Goal: Information Seeking & Learning: Learn about a topic

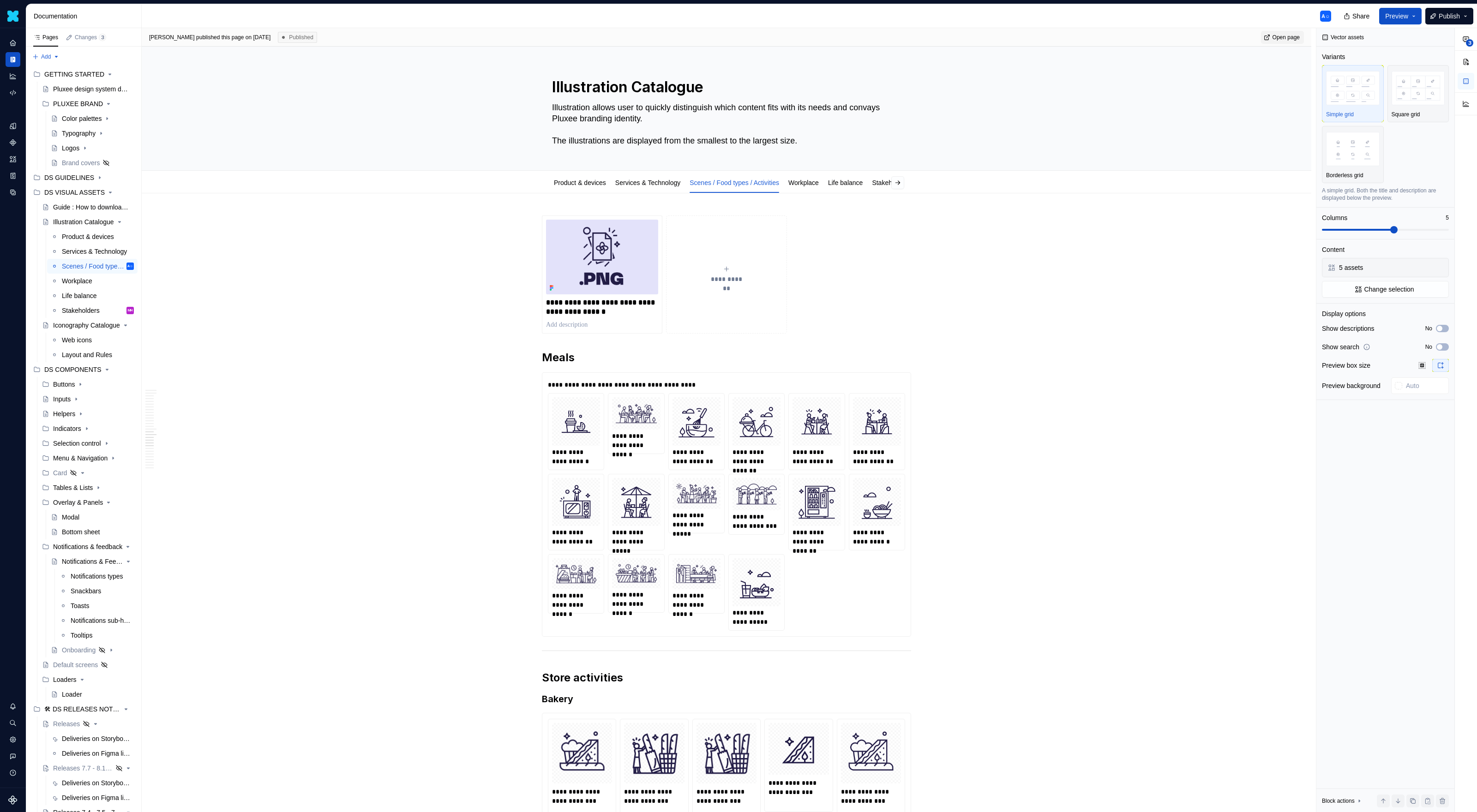
scroll to position [2784, 0]
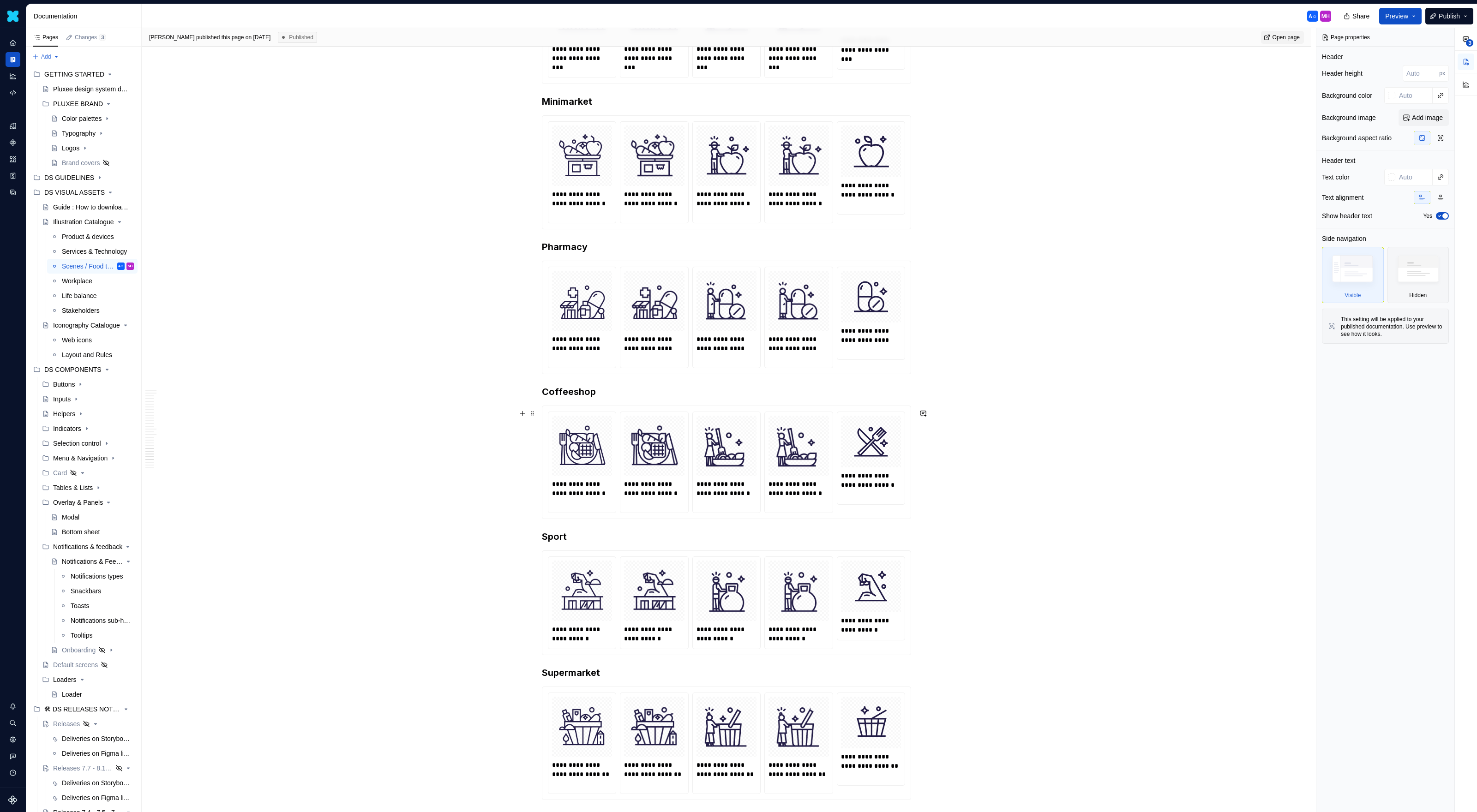
scroll to position [3998, 0]
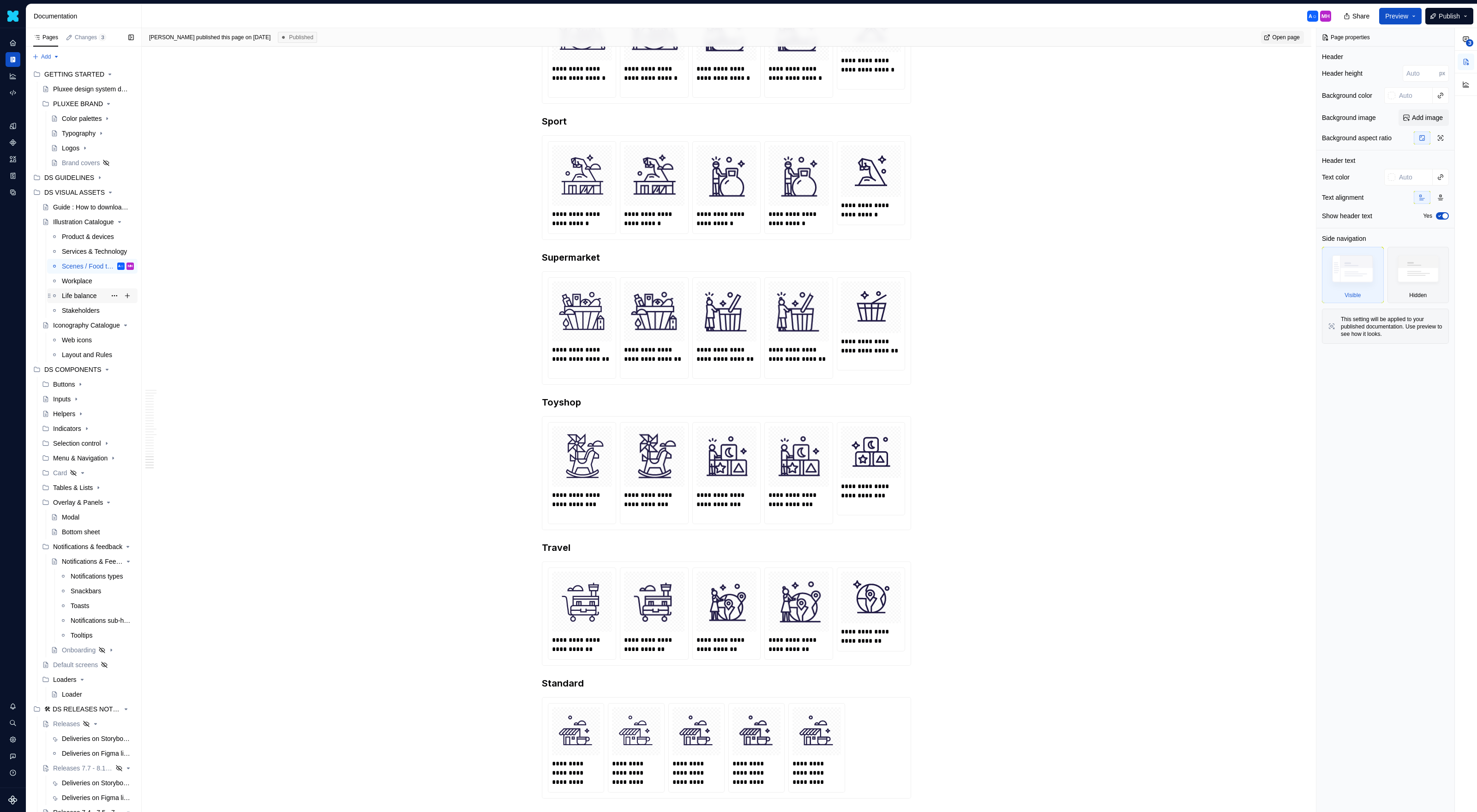
click at [82, 298] on div "Life balance" at bounding box center [79, 296] width 35 height 9
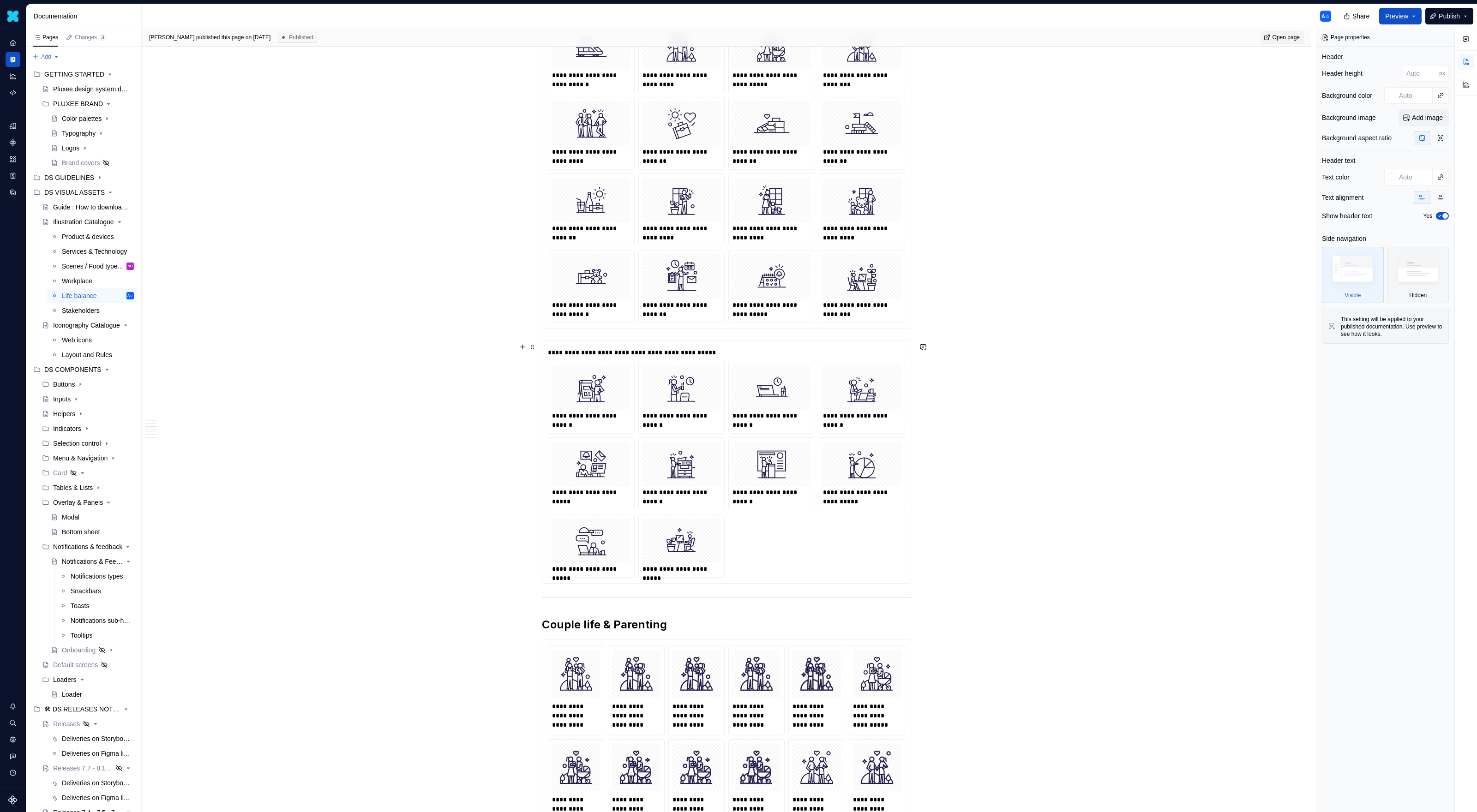
scroll to position [779, 0]
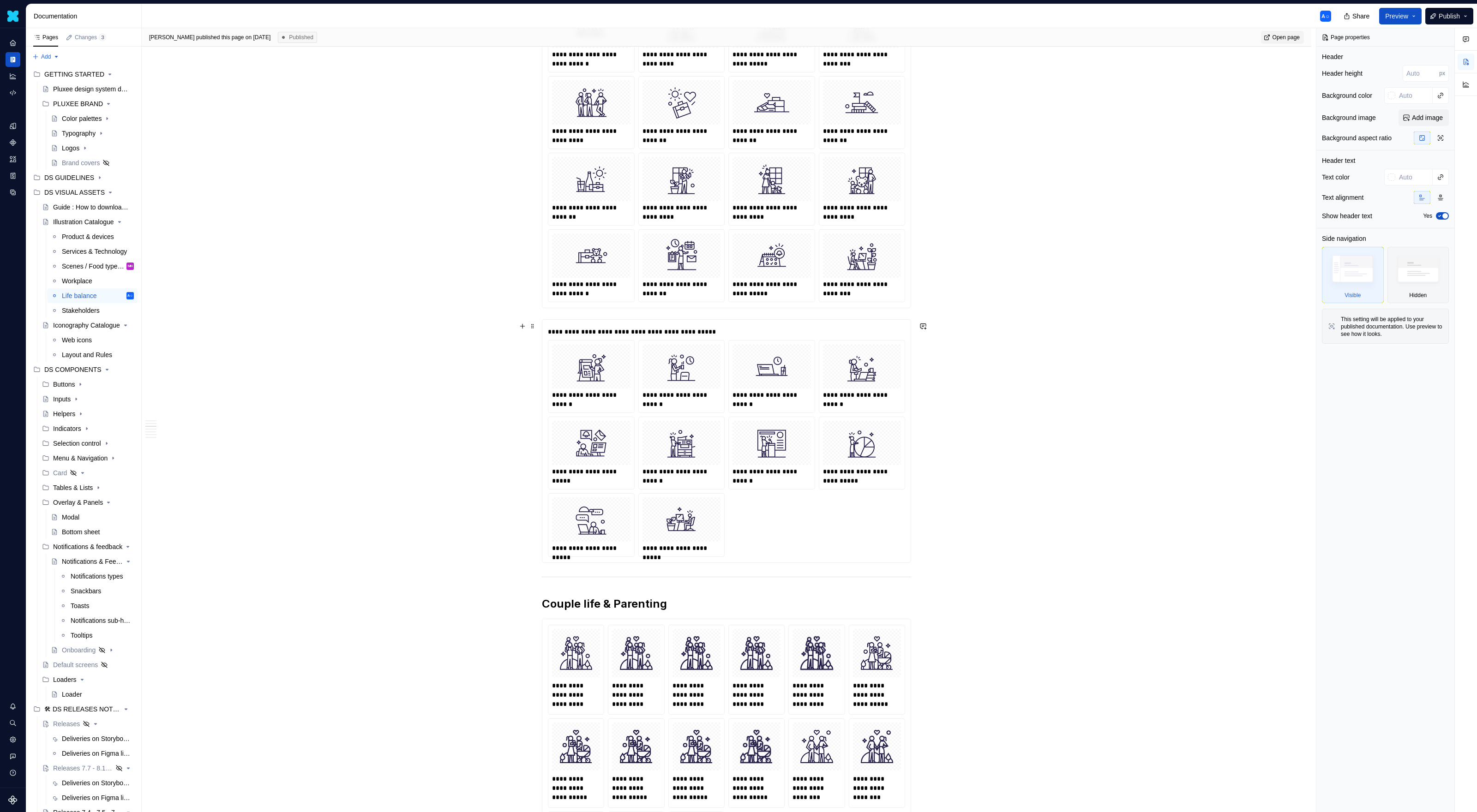
click at [705, 380] on img at bounding box center [682, 366] width 71 height 37
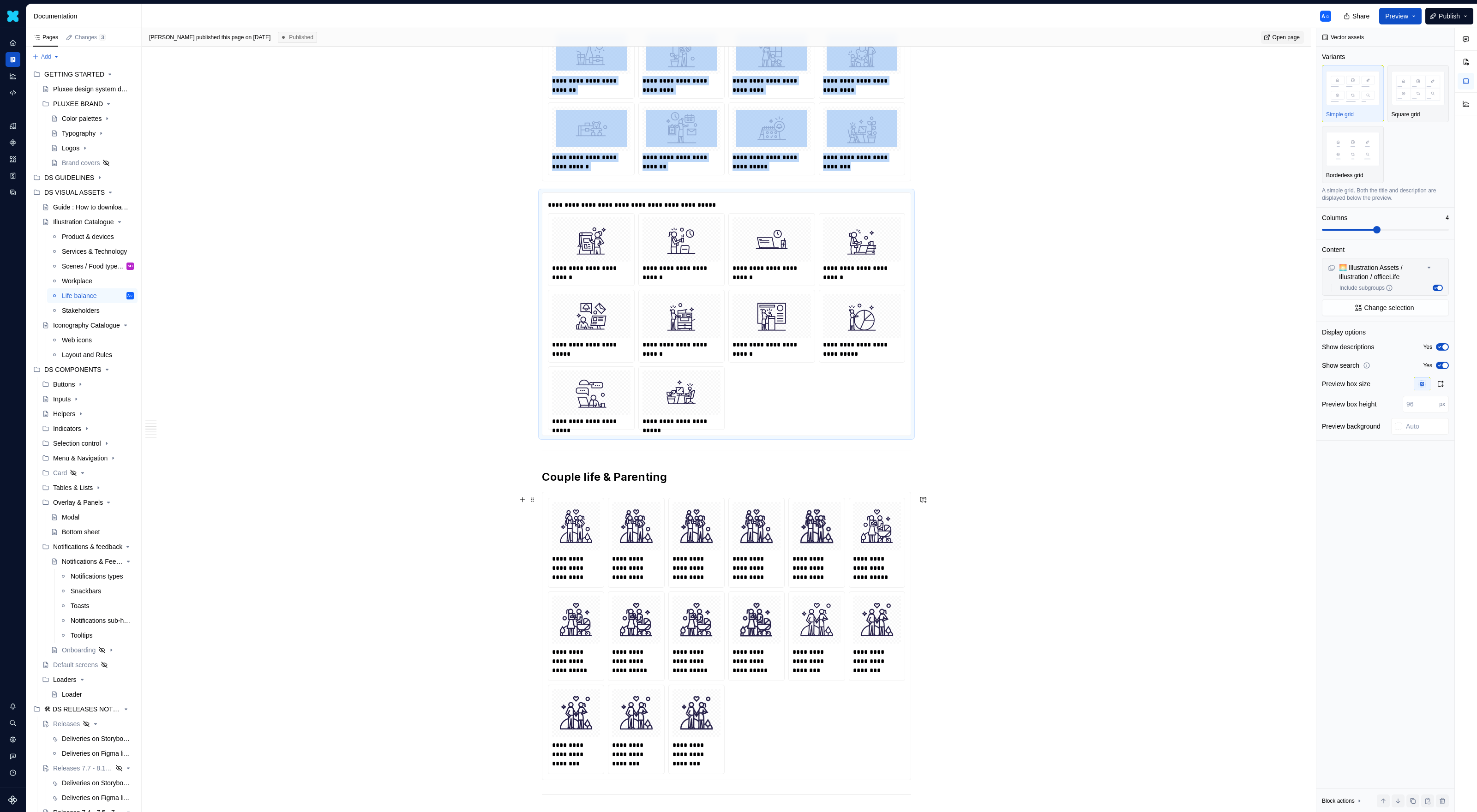
scroll to position [806, 0]
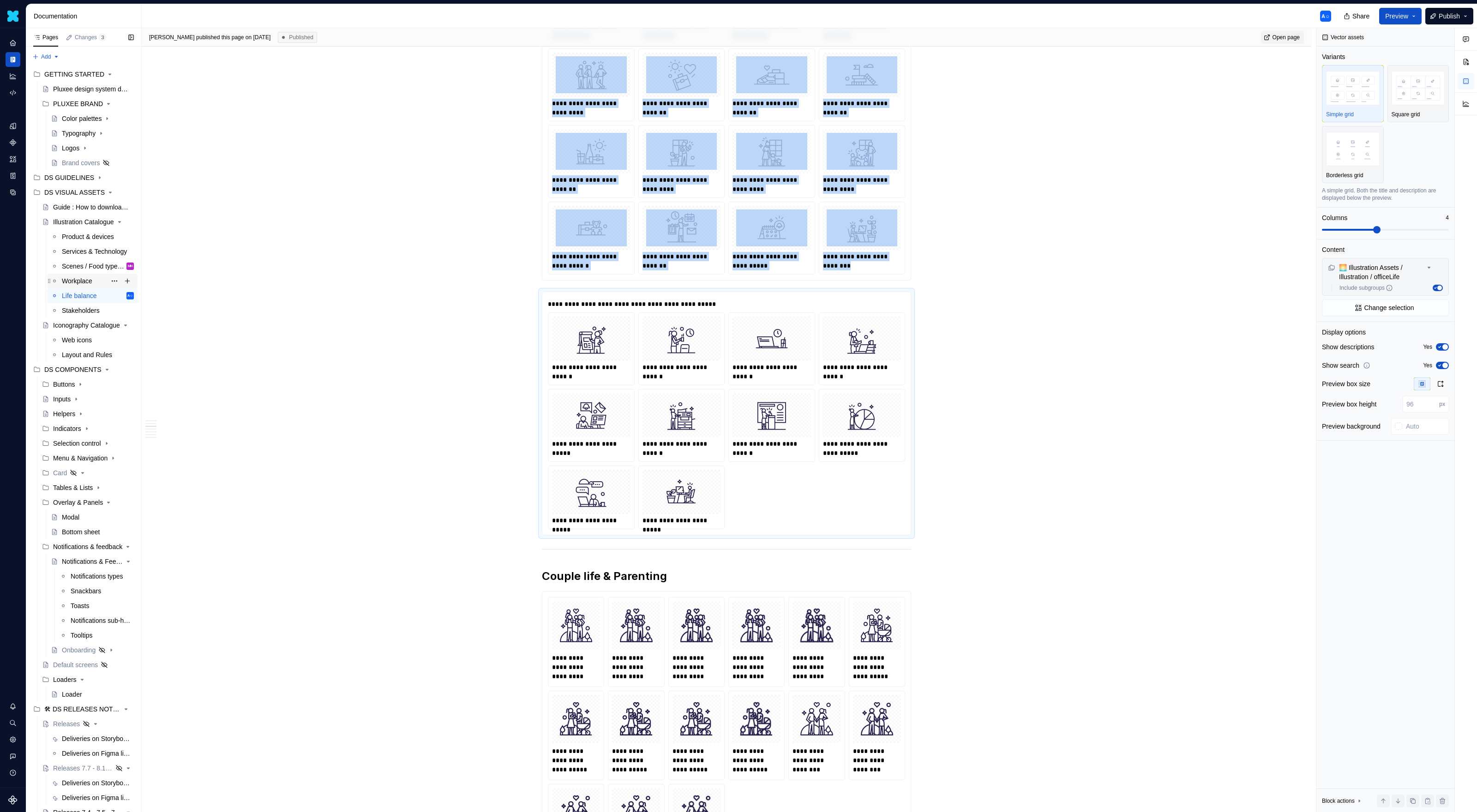
click at [91, 278] on div "Workplace" at bounding box center [77, 281] width 30 height 9
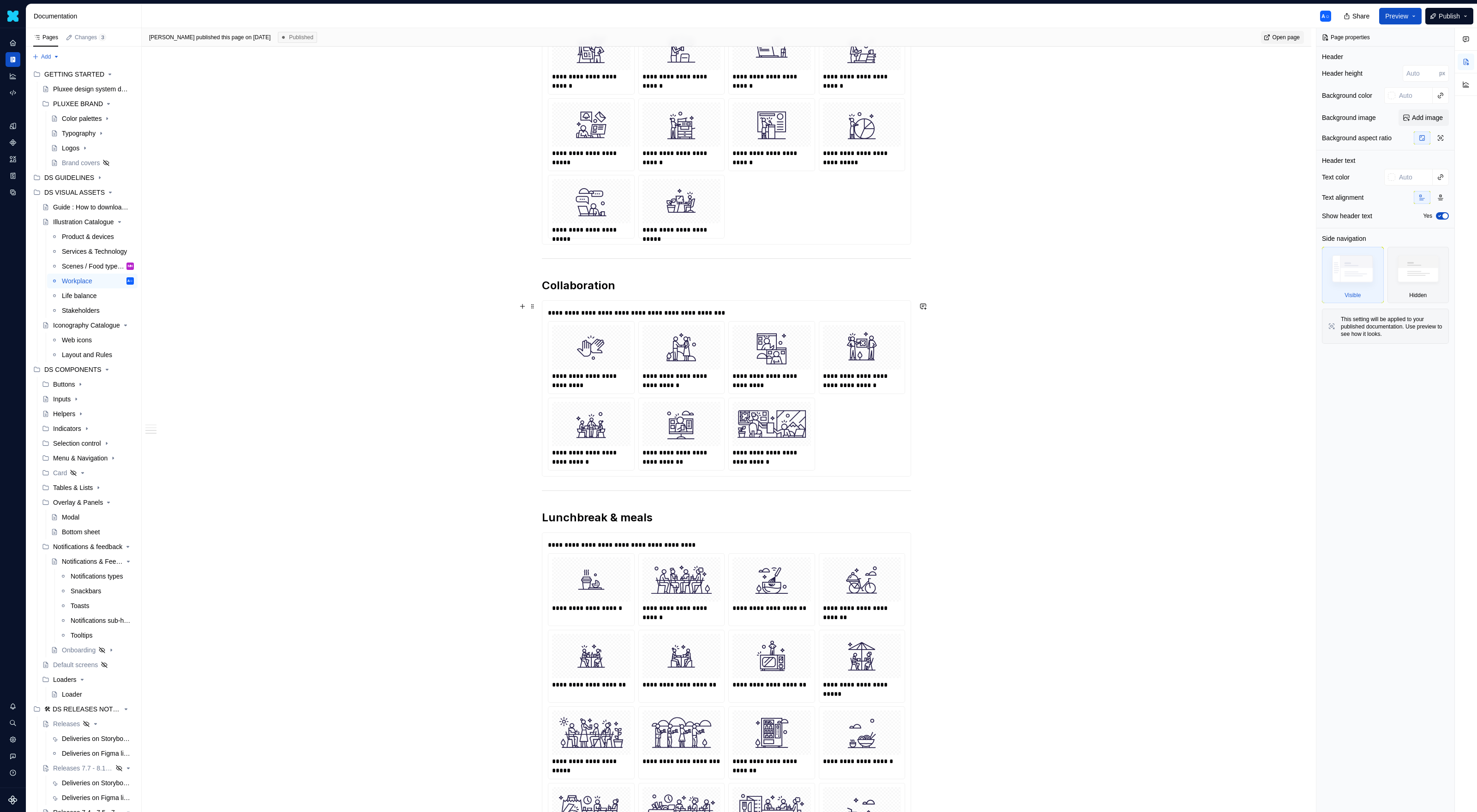
scroll to position [307, 0]
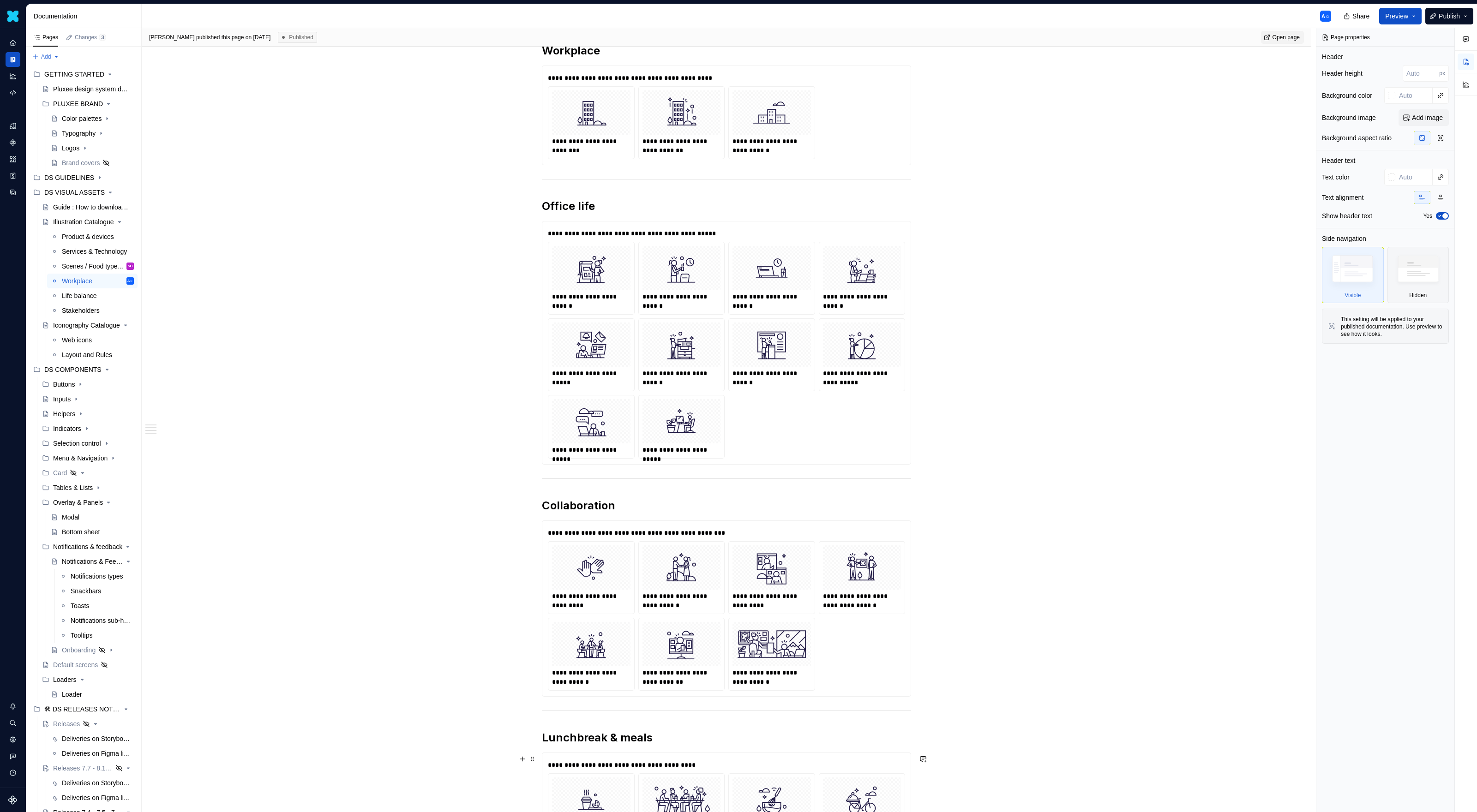
type textarea "*"
